Goal: Navigation & Orientation: Go to known website

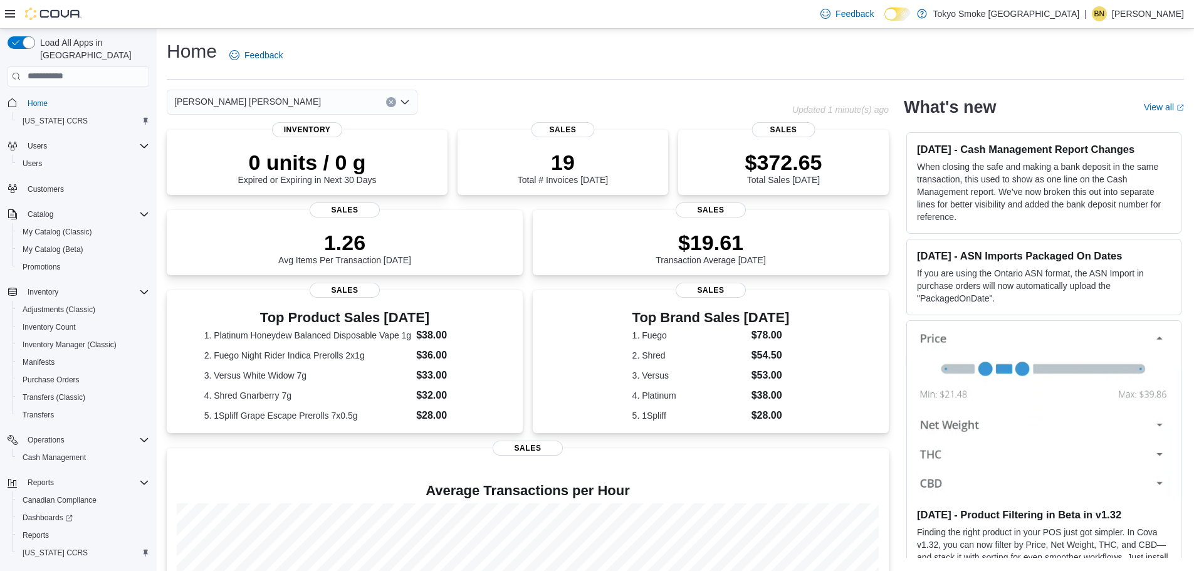
click at [633, 62] on div "Home Feedback" at bounding box center [675, 55] width 1017 height 33
click at [864, 433] on div "0 units / 0 g Expired or Expiring in Next 30 Days Inventory 19 Total # Invoices…" at bounding box center [528, 416] width 722 height 572
